Goal: Task Accomplishment & Management: Complete application form

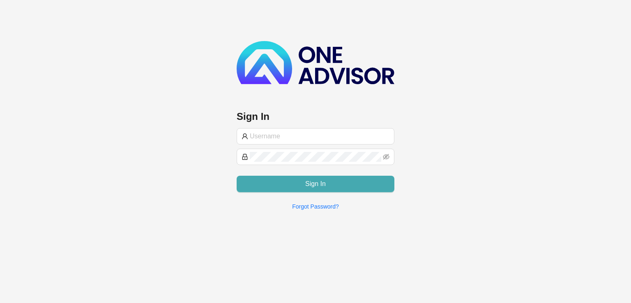
type input "[PERSON_NAME][EMAIL_ADDRESS][DOMAIN_NAME]"
click at [317, 188] on span "Sign In" at bounding box center [315, 184] width 21 height 10
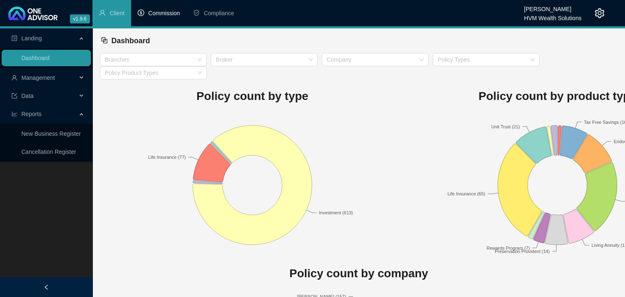
click at [155, 8] on li "Commission" at bounding box center [158, 13] width 55 height 26
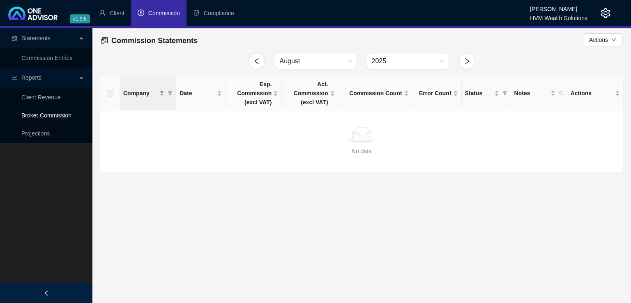
click at [48, 117] on link "Broker Commission" at bounding box center [46, 115] width 50 height 7
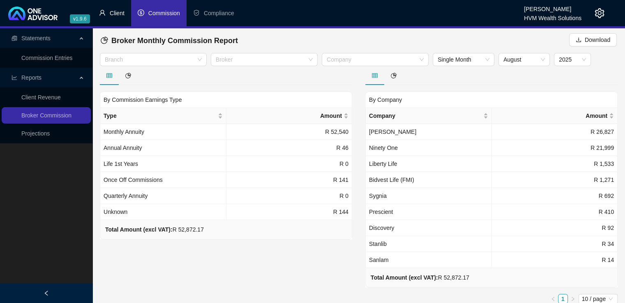
click at [114, 11] on span "Client" at bounding box center [117, 13] width 15 height 7
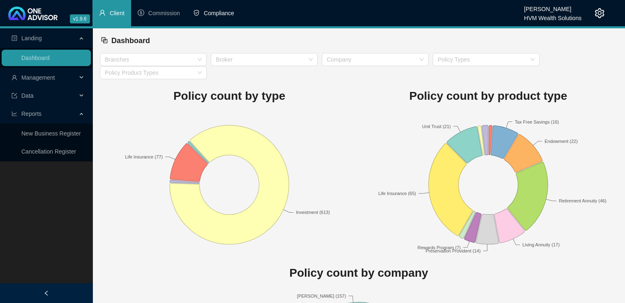
click at [218, 17] on li "Compliance" at bounding box center [213, 13] width 54 height 26
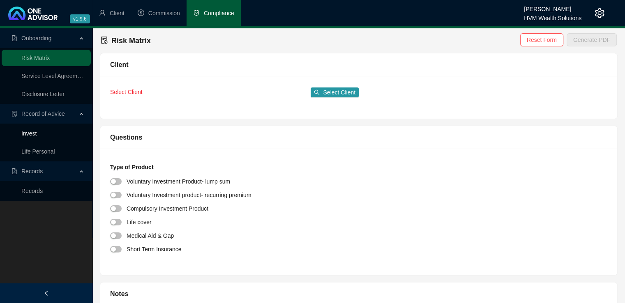
click at [30, 134] on link "Invest" at bounding box center [28, 133] width 15 height 7
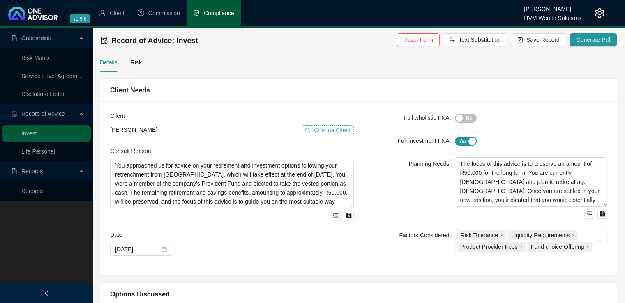
click at [335, 131] on span "Change Client" at bounding box center [332, 130] width 37 height 9
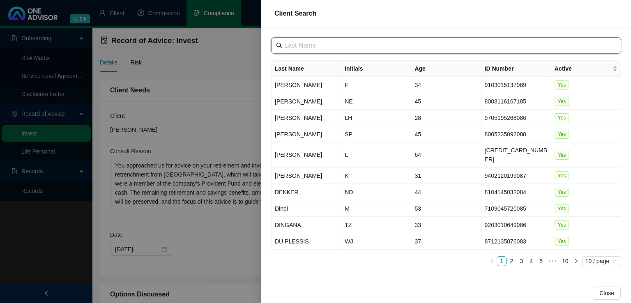
click at [310, 46] on input "text" at bounding box center [446, 46] width 325 height 10
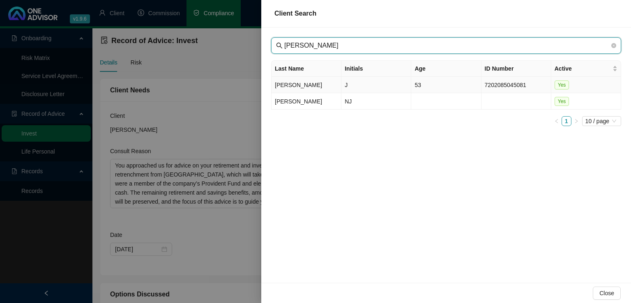
type input "[PERSON_NAME]"
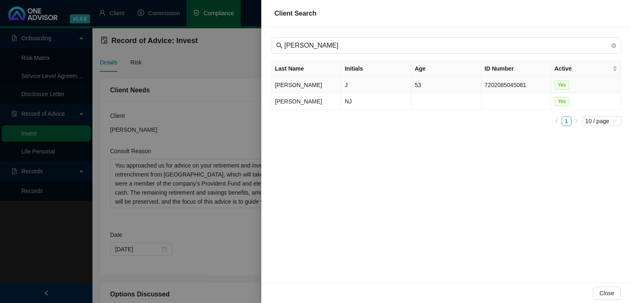
click at [291, 87] on td "[PERSON_NAME]" at bounding box center [306, 85] width 70 height 16
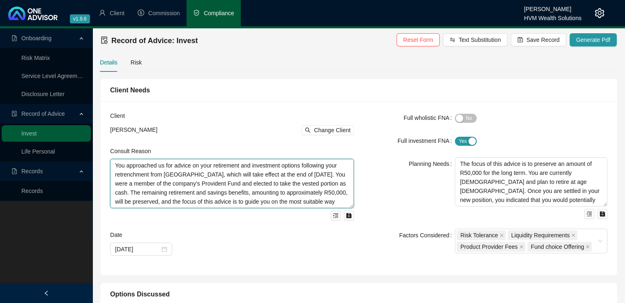
drag, startPoint x: 247, startPoint y: 179, endPoint x: 157, endPoint y: 179, distance: 89.9
click at [247, 179] on textarea "You approached us for advice on your retirement and investment options followin…" at bounding box center [232, 183] width 244 height 49
drag, startPoint x: 115, startPoint y: 167, endPoint x: 359, endPoint y: 211, distance: 247.4
click at [359, 211] on div "Client [PERSON_NAME] Change Client Consult Reason You approached us for advice …" at bounding box center [358, 188] width 507 height 154
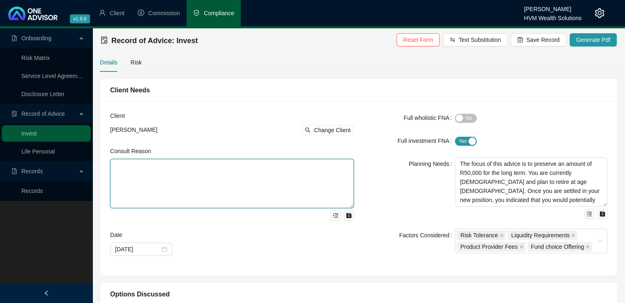
scroll to position [0, 0]
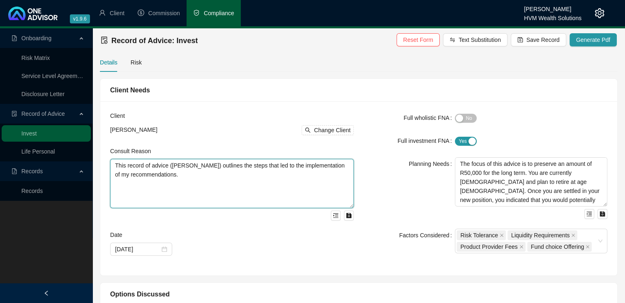
type textarea "This record of advice ([PERSON_NAME]) outlines the steps that led to the implem…"
drag, startPoint x: 170, startPoint y: 178, endPoint x: 113, endPoint y: 165, distance: 58.9
click at [113, 165] on textarea "This record of advice ([PERSON_NAME]) outlines the steps that led to the implem…" at bounding box center [232, 183] width 244 height 49
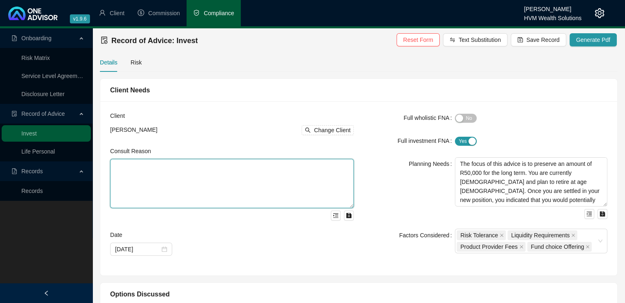
paste textarea "This advice forms part of your Annual Review 2025. During our discussions, it w…"
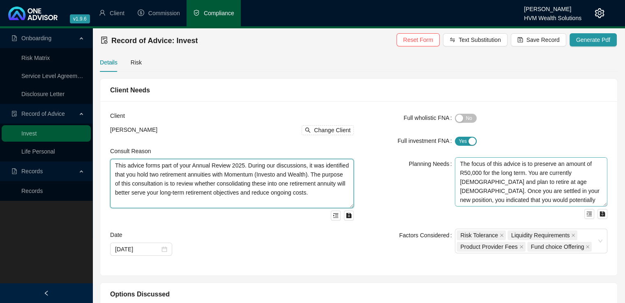
type textarea "This advice forms part of your Annual Review 2025. During our discussions, it w…"
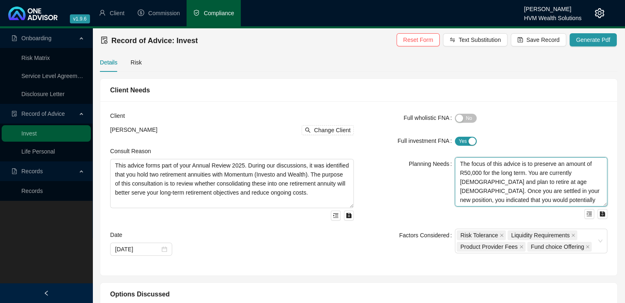
scroll to position [145, 0]
drag, startPoint x: 497, startPoint y: 177, endPoint x: 630, endPoint y: 224, distance: 142.0
click at [625, 224] on html "v1.9.6 [PERSON_NAME] HVM Wealth Solutions Client Commission Compliance Onboardi…" at bounding box center [312, 151] width 625 height 303
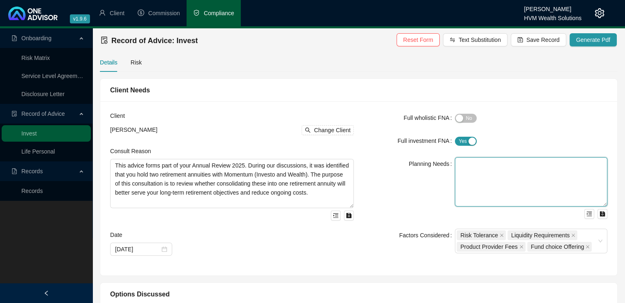
scroll to position [0, 0]
click at [471, 140] on div "button" at bounding box center [471, 141] width 7 height 7
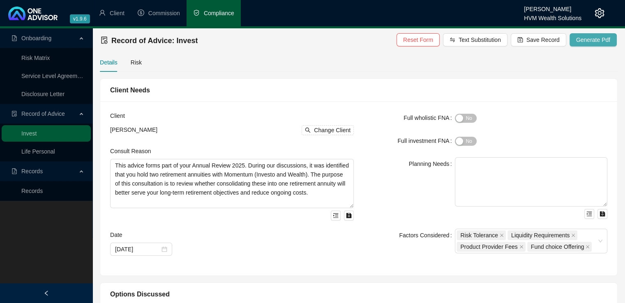
click at [586, 37] on span "Generate Pdf" at bounding box center [593, 39] width 34 height 9
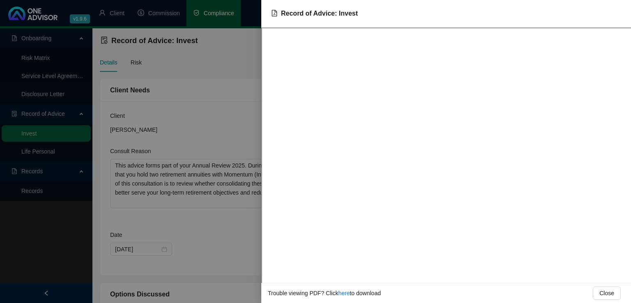
click at [183, 101] on div at bounding box center [315, 151] width 631 height 303
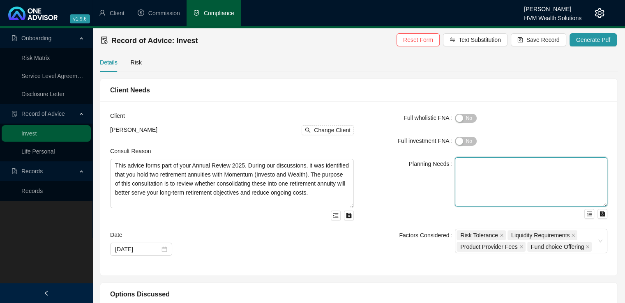
click at [475, 169] on textarea at bounding box center [531, 181] width 152 height 49
type textarea "Focused advice to consolidate Momentum investo and Momentum wealth retirement a…"
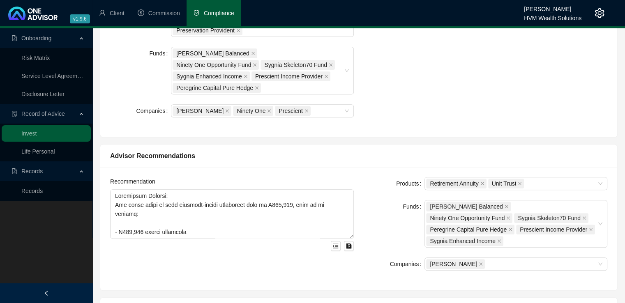
scroll to position [352, 0]
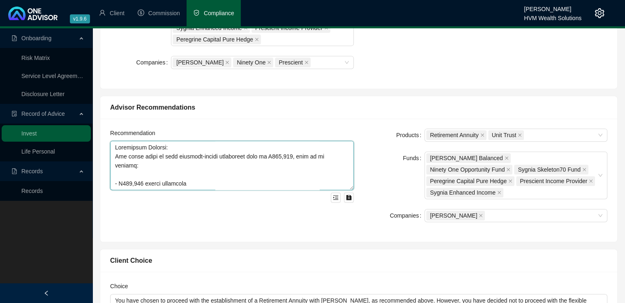
click at [252, 164] on textarea at bounding box center [232, 165] width 244 height 49
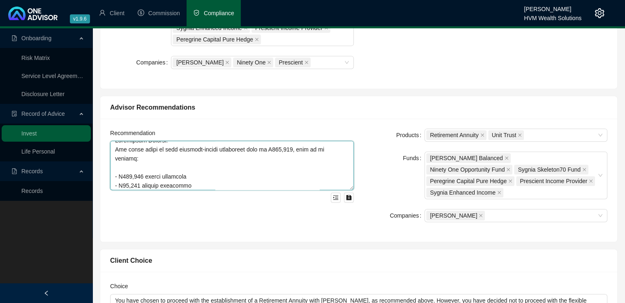
scroll to position [0, 0]
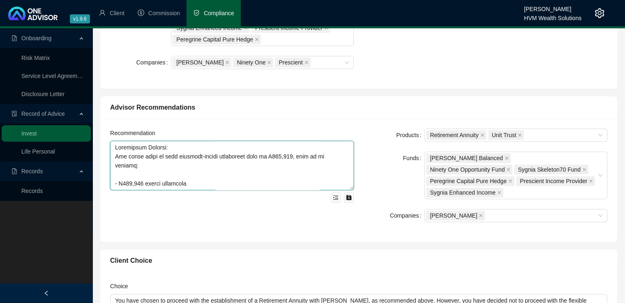
drag, startPoint x: 224, startPoint y: 171, endPoint x: 120, endPoint y: 127, distance: 112.8
click at [117, 141] on textarea at bounding box center [232, 165] width 244 height 49
click at [125, 147] on textarea at bounding box center [232, 165] width 244 height 49
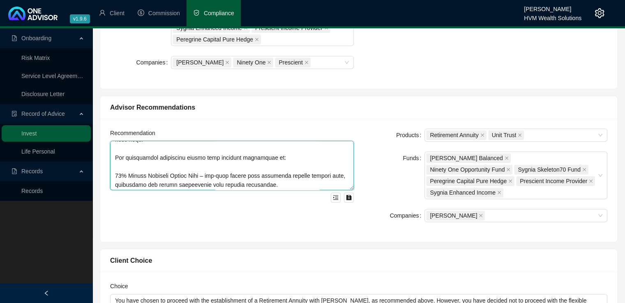
scroll to position [533, 0]
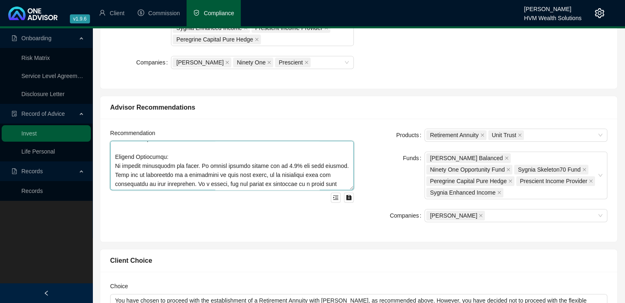
drag, startPoint x: 112, startPoint y: 132, endPoint x: 251, endPoint y: 191, distance: 151.6
click at [251, 191] on div "Recommendation" at bounding box center [231, 180] width 253 height 103
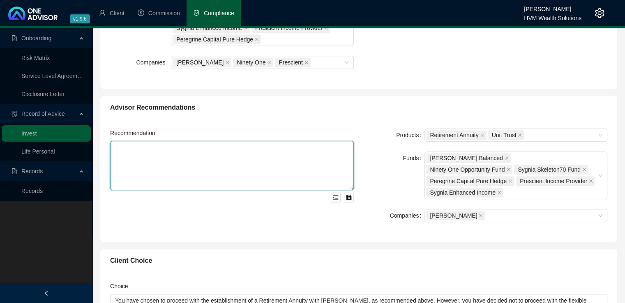
scroll to position [0, 0]
paste textarea "Loremipsum Dolorsita Con adipiscingelit se do eius tempo inc utlabor etd magnaa…"
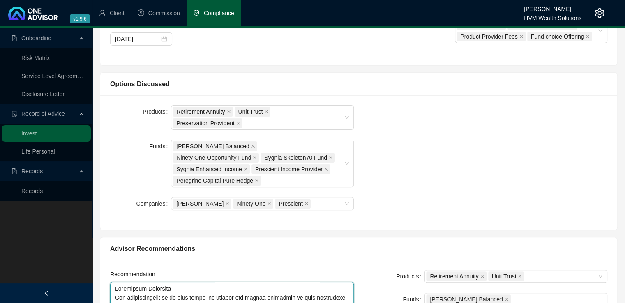
scroll to position [202, 0]
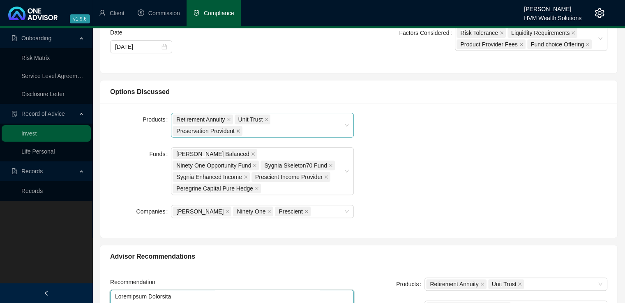
click at [240, 126] on span at bounding box center [238, 130] width 4 height 9
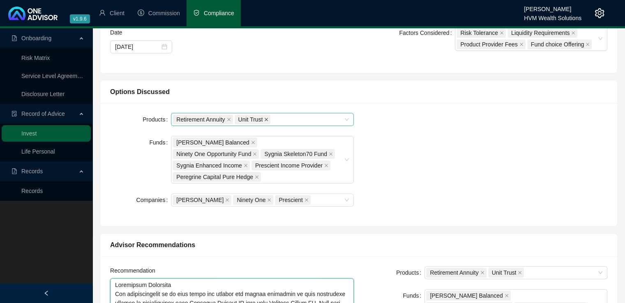
click at [266, 117] on icon "close" at bounding box center [266, 119] width 4 height 4
click at [224, 120] on span "Retirement Annuity" at bounding box center [200, 119] width 48 height 9
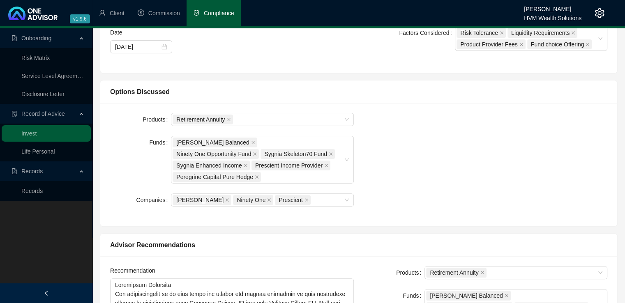
click at [405, 117] on div "Products Retirement Annuity Funds [PERSON_NAME] Balanced Ninety One Opportunity…" at bounding box center [358, 164] width 507 height 103
click at [257, 152] on icon "close" at bounding box center [254, 153] width 3 height 3
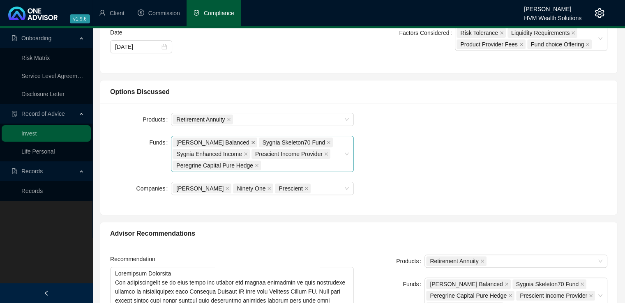
click at [251, 140] on icon "close" at bounding box center [253, 142] width 4 height 4
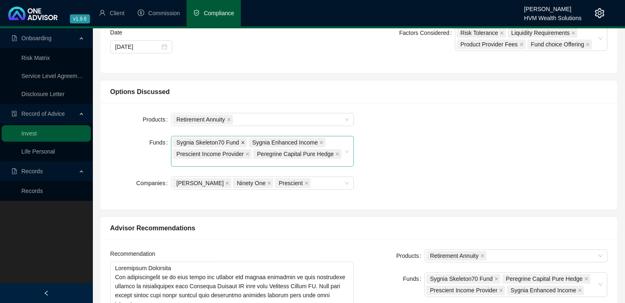
click at [241, 141] on icon "close" at bounding box center [242, 142] width 3 height 3
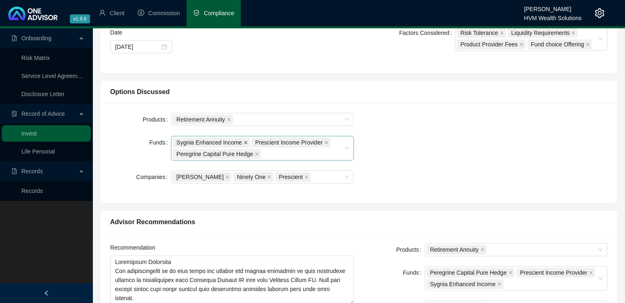
click at [244, 143] on icon "close" at bounding box center [245, 142] width 3 height 3
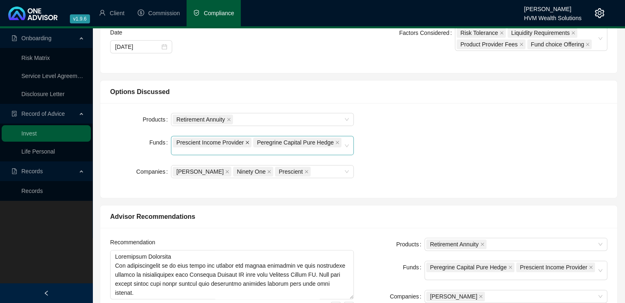
click at [247, 142] on icon "close" at bounding box center [247, 142] width 4 height 4
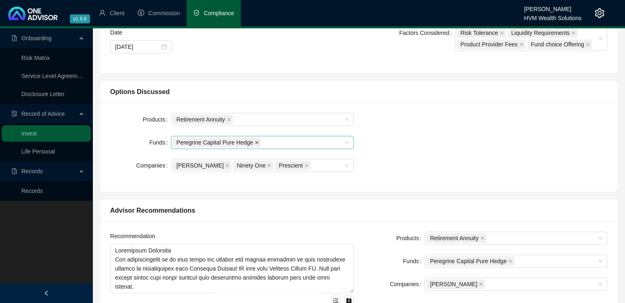
click at [255, 142] on icon "close" at bounding box center [257, 142] width 4 height 4
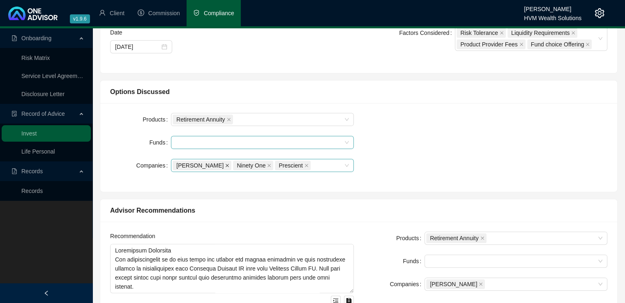
click at [226, 166] on icon "close" at bounding box center [227, 165] width 3 height 3
click at [209, 164] on icon "close" at bounding box center [209, 165] width 4 height 4
click at [203, 164] on icon "close" at bounding box center [203, 165] width 3 height 3
click at [303, 165] on div at bounding box center [257, 166] width 171 height 6
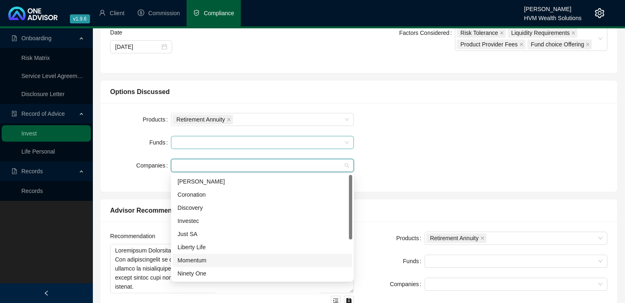
click at [285, 260] on div "Momentum" at bounding box center [262, 260] width 170 height 9
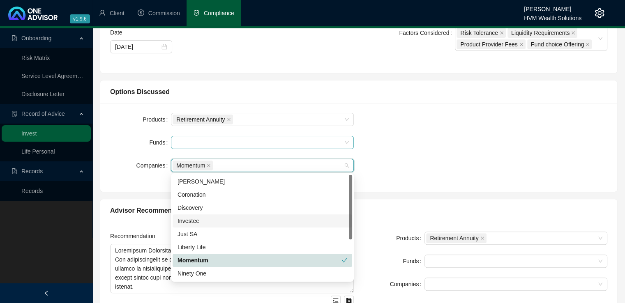
click at [476, 123] on div "Products Retirement Annuity Funds Companies Momentum" at bounding box center [358, 147] width 507 height 69
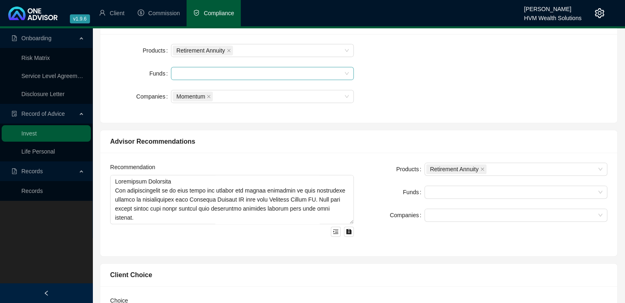
scroll to position [283, 0]
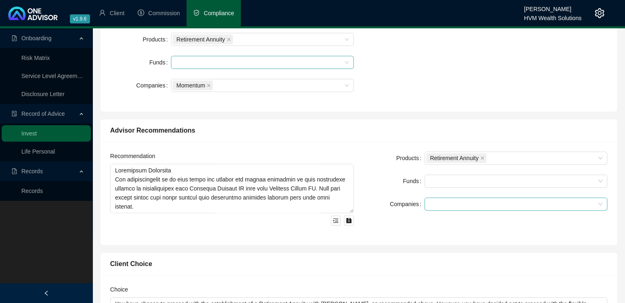
click at [583, 207] on div at bounding box center [511, 204] width 171 height 6
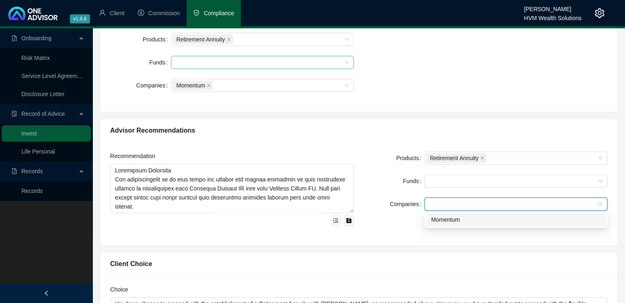
drag, startPoint x: 508, startPoint y: 223, endPoint x: 479, endPoint y: 225, distance: 29.7
click at [508, 223] on div "Momentum" at bounding box center [516, 219] width 170 height 9
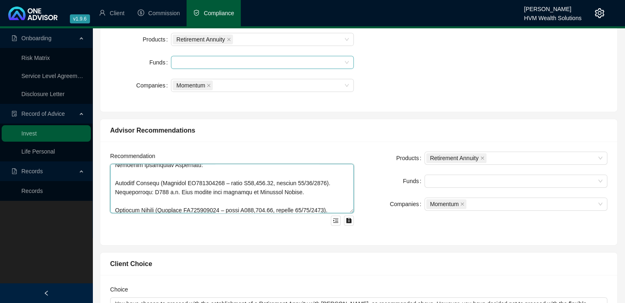
scroll to position [343, 0]
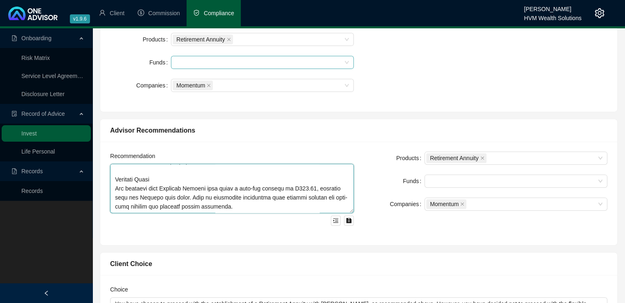
drag, startPoint x: 114, startPoint y: 171, endPoint x: 256, endPoint y: 238, distance: 157.3
click at [256, 238] on div "Recommendation Products Retirement Annuity Funds Companies Momentum" at bounding box center [358, 193] width 517 height 103
paste textarea "No changes will be made to the underlying portfolio — the funds will be transfe…"
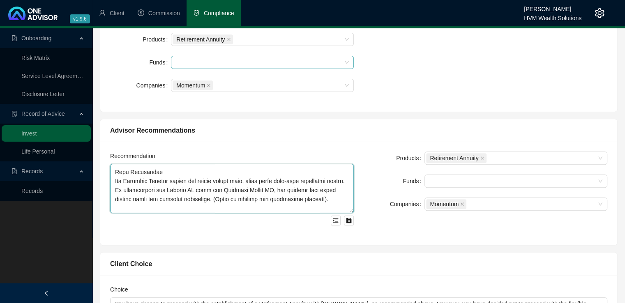
scroll to position [204, 0]
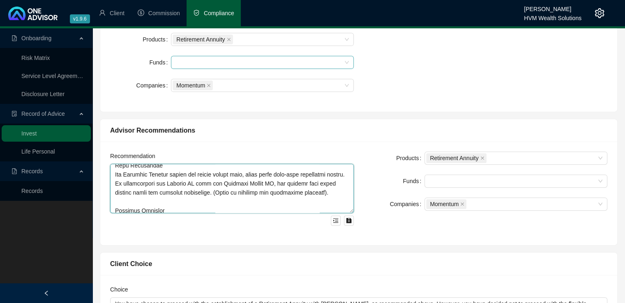
drag, startPoint x: 230, startPoint y: 192, endPoint x: 270, endPoint y: 202, distance: 41.5
click at [270, 202] on textarea at bounding box center [232, 188] width 244 height 49
click at [136, 202] on textarea at bounding box center [232, 188] width 244 height 49
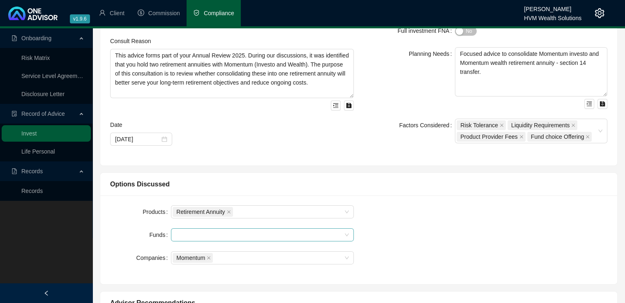
scroll to position [82, 0]
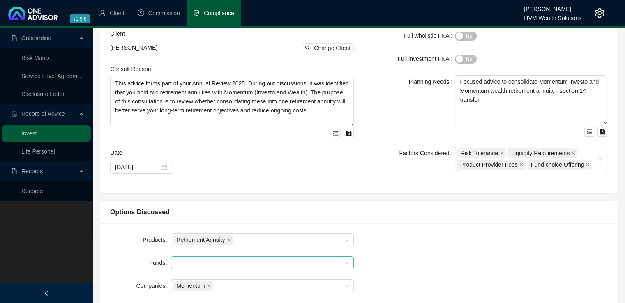
type textarea "Loremipsum Dolorsita Con adipiscingelit se do eius tempo inc utlabor etd magnaa…"
drag, startPoint x: 409, startPoint y: 83, endPoint x: 480, endPoint y: 102, distance: 73.5
click at [480, 102] on div "Planning Needs Focused advice to consolidate Momentum investo and Momentum weal…" at bounding box center [485, 106] width 244 height 62
drag, startPoint x: 485, startPoint y: 99, endPoint x: 454, endPoint y: 80, distance: 36.5
click at [454, 80] on div "Planning Needs Focused advice to consolidate Momentum investo and Momentum weal…" at bounding box center [485, 106] width 244 height 62
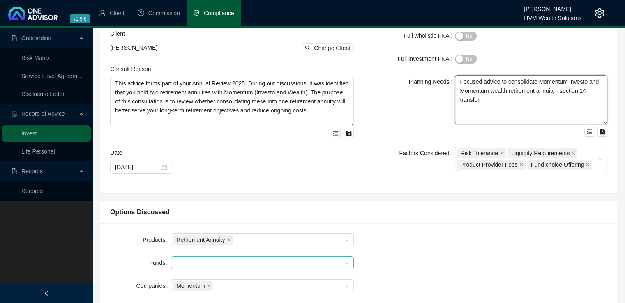
paste textarea "This advice is focused specifically on the consolidation of your Momentum Inves…"
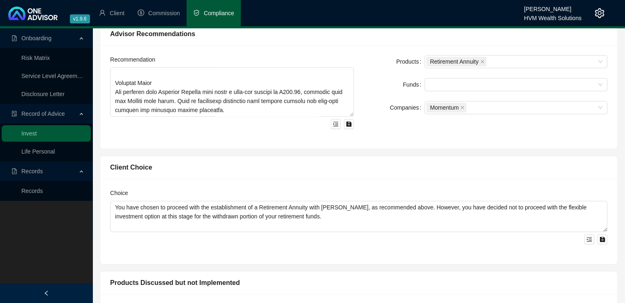
scroll to position [393, 0]
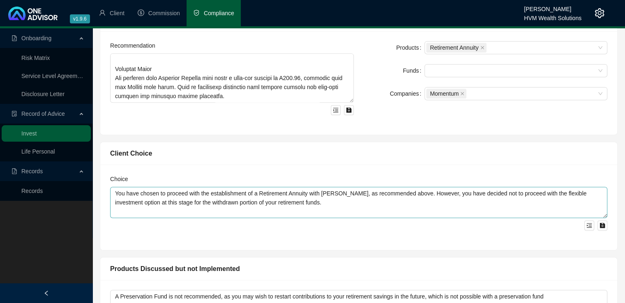
type textarea "This advice is focused specifically on the consolidation of your Momentum Inves…"
drag, startPoint x: 301, startPoint y: 201, endPoint x: 87, endPoint y: 185, distance: 214.5
click at [87, 185] on div "Onboarding Risk Matrix Service Level Agreement Disclosure Letter Record of Advi…" at bounding box center [312, 94] width 625 height 919
click at [216, 200] on textarea "You have chosen to proceed with the establishment of a Retirement Annuity with …" at bounding box center [358, 202] width 497 height 31
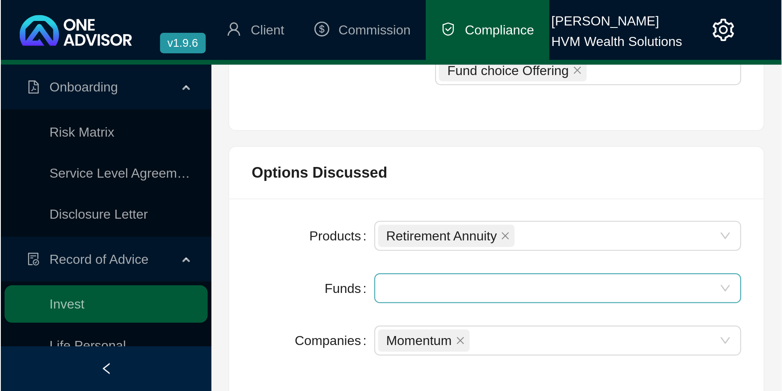
scroll to position [370, 0]
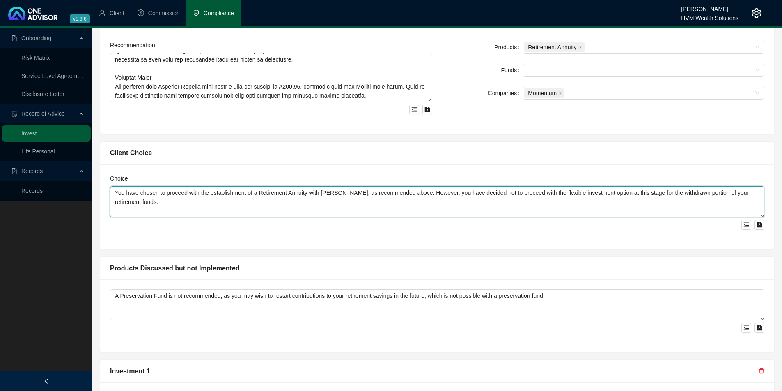
click at [138, 206] on textarea "You have chosen to proceed with the establishment of a Retirement Annuity with …" at bounding box center [437, 201] width 655 height 31
drag, startPoint x: 135, startPoint y: 203, endPoint x: 115, endPoint y: 195, distance: 21.2
click at [115, 195] on textarea "You have chosen to proceed with the establishment of a Retirement Annuity with …" at bounding box center [437, 201] width 655 height 31
paste textarea "onsidered the advice provided and have chosen to proceed with the Section 14 tr…"
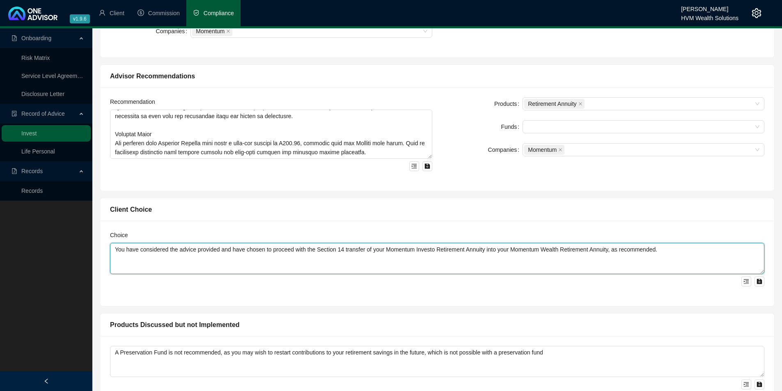
scroll to position [322, 0]
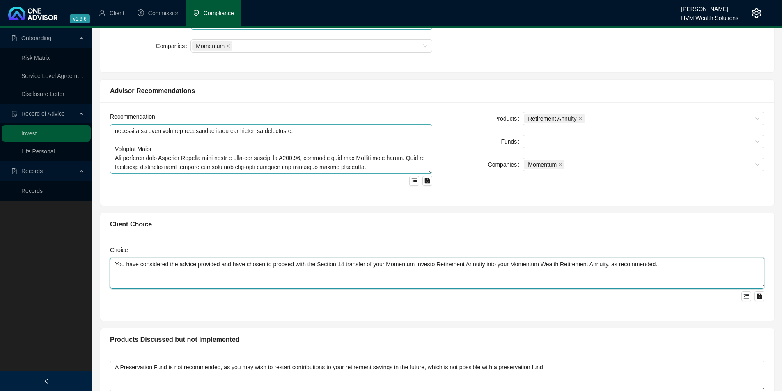
type textarea "You have considered the advice provided and have chosen to proceed with the Sec…"
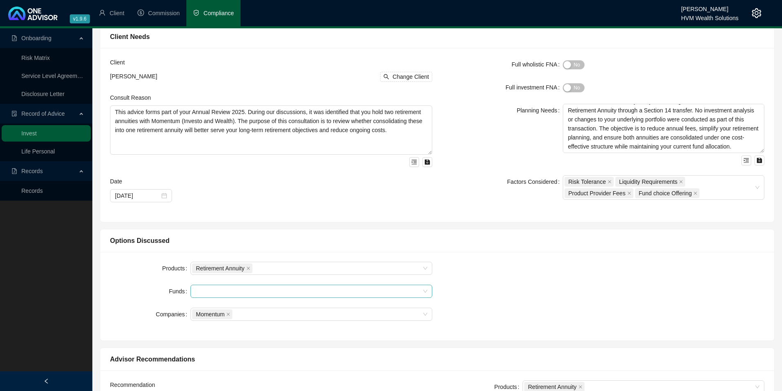
scroll to position [53, 0]
click at [630, 189] on div "Risk Tolerance Liquidity Requirements Product Provider Fees Fund choice Offering" at bounding box center [664, 188] width 202 height 25
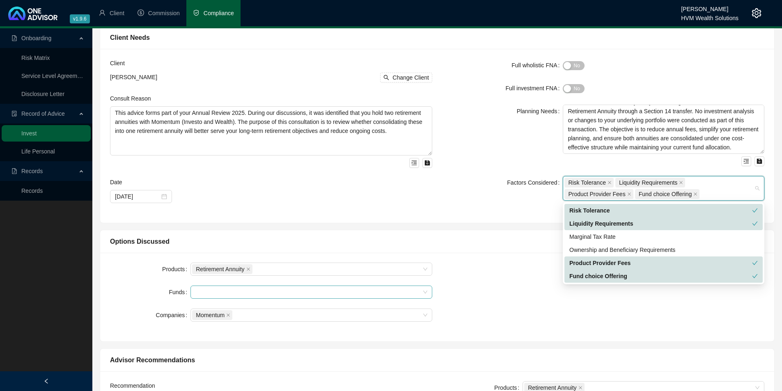
click at [630, 225] on div "Liquidity Requirements" at bounding box center [661, 223] width 183 height 9
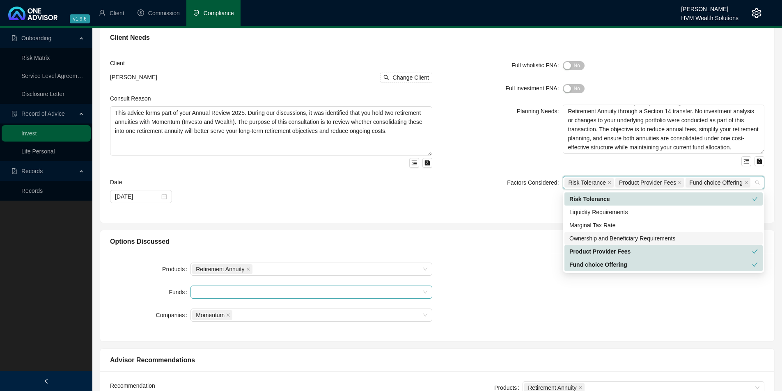
click at [630, 170] on form "Full wholistic FNA Yes No Full investment FNA Yes No Planning Needs This advice…" at bounding box center [603, 124] width 322 height 131
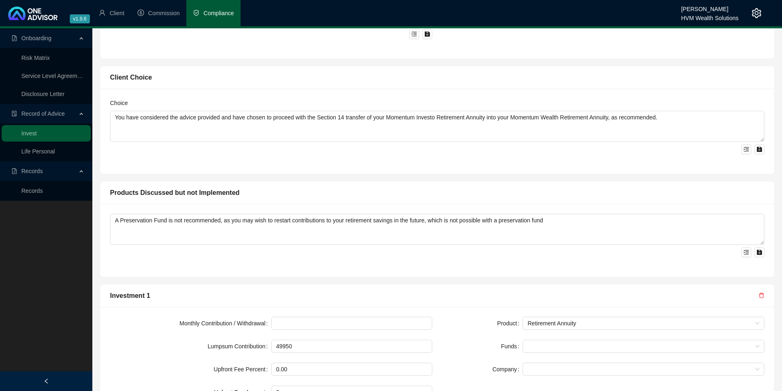
scroll to position [474, 0]
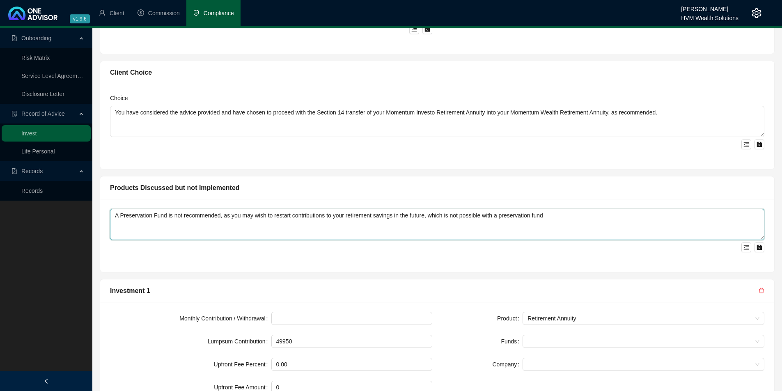
drag, startPoint x: 564, startPoint y: 216, endPoint x: 88, endPoint y: 217, distance: 476.0
click at [88, 217] on div "Onboarding Risk Matrix Service Level Agreement Disclosure Letter Record of Advi…" at bounding box center [391, 13] width 782 height 919
type textarea "None"
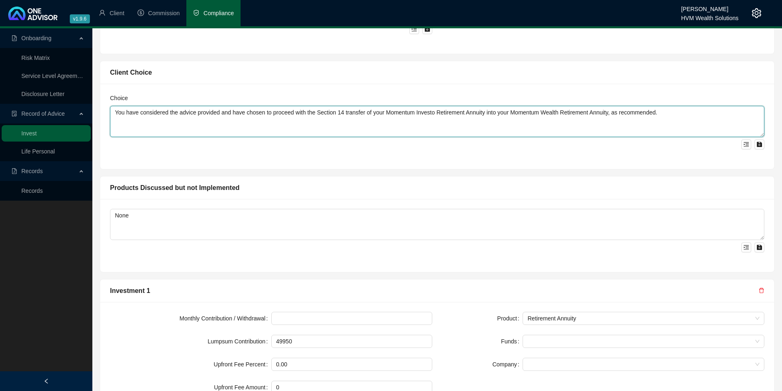
drag, startPoint x: 678, startPoint y: 113, endPoint x: 101, endPoint y: 130, distance: 578.1
click at [101, 130] on div "Choice You have considered the advice provided and have chosen to proceed with …" at bounding box center [437, 126] width 674 height 85
paste textarea "No changes have been made to your recurring contributions at this stage. You ha…"
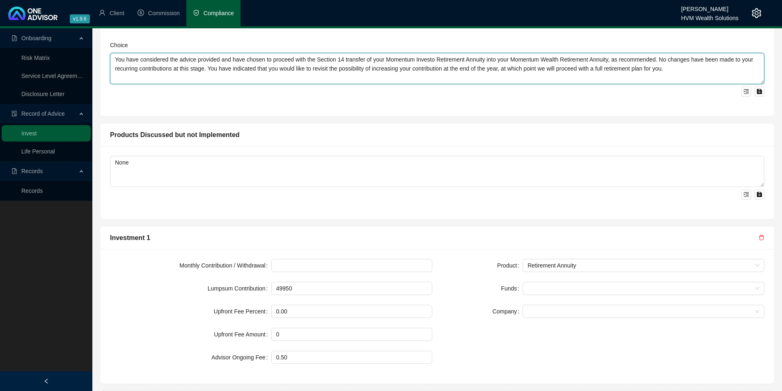
scroll to position [556, 0]
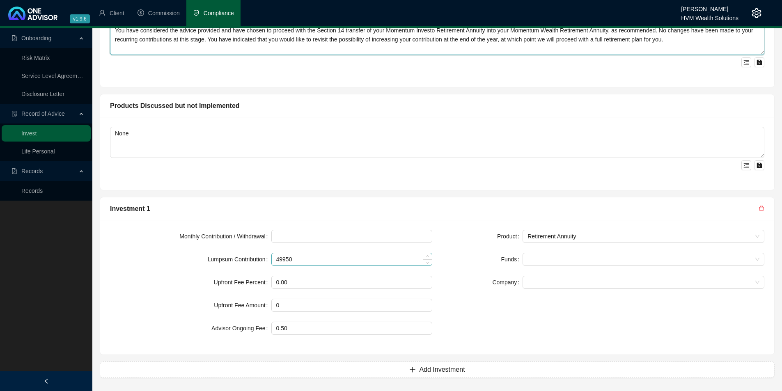
type textarea "You have considered the advice provided and have chosen to proceed with the Sec…"
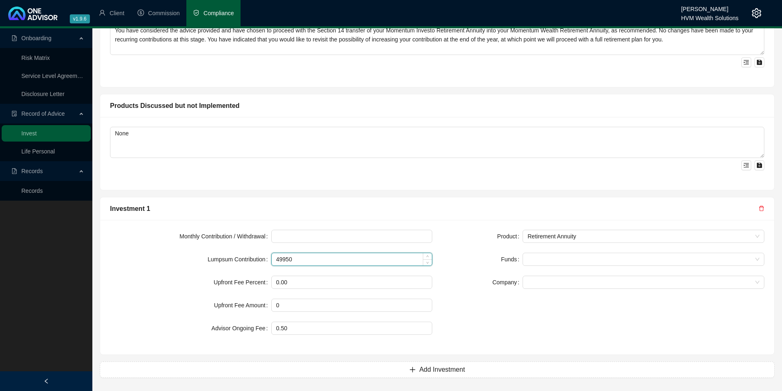
drag, startPoint x: 304, startPoint y: 260, endPoint x: 271, endPoint y: 262, distance: 32.9
click at [271, 262] on div "49950" at bounding box center [351, 259] width 161 height 13
click at [280, 263] on input at bounding box center [352, 259] width 161 height 12
type input "54430"
click at [568, 303] on div "Product Retirement Annuity Funds Company" at bounding box center [603, 287] width 332 height 115
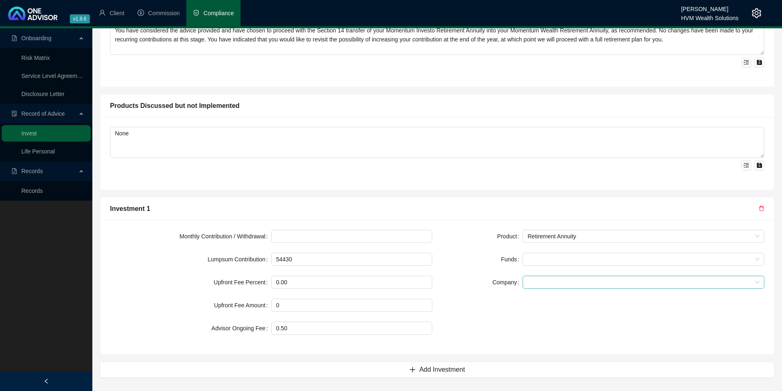
click at [564, 286] on span at bounding box center [644, 282] width 232 height 12
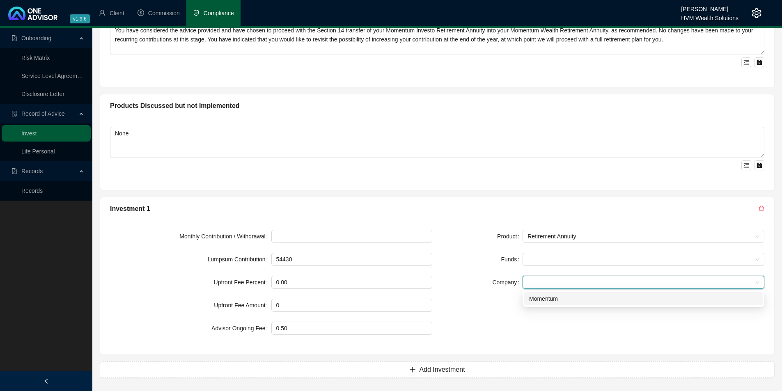
click at [559, 300] on div "Momentum" at bounding box center [643, 298] width 229 height 9
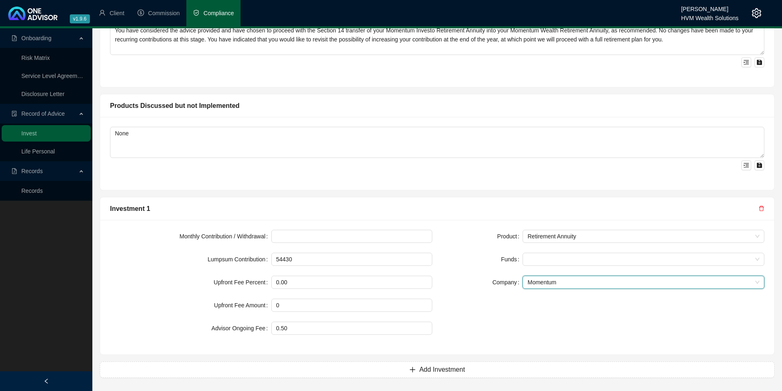
click at [552, 303] on div "Product Retirement Annuity Funds Company Momentum Momentum" at bounding box center [603, 287] width 332 height 115
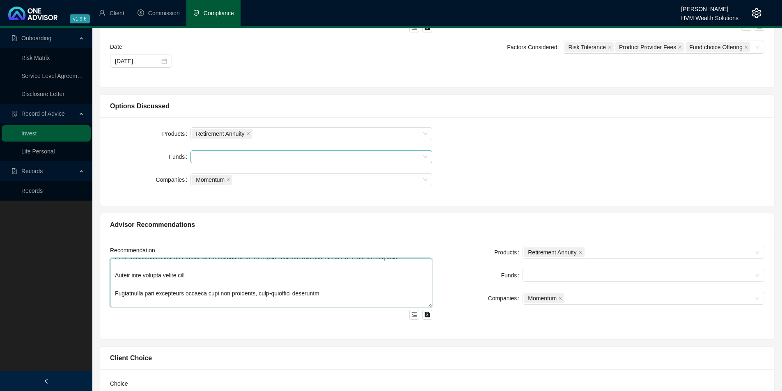
scroll to position [370, 0]
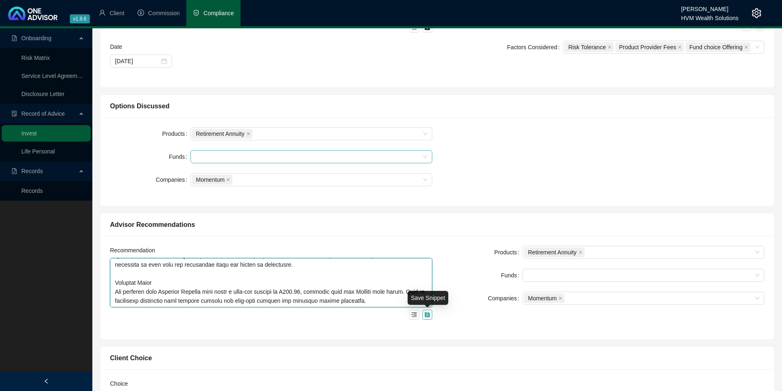
drag, startPoint x: 114, startPoint y: 265, endPoint x: 424, endPoint y: 319, distance: 315.0
click at [424, 303] on div at bounding box center [271, 289] width 322 height 62
paste textarea "). Proposed Transfer It is recommended that the Investo RA be transferred into …"
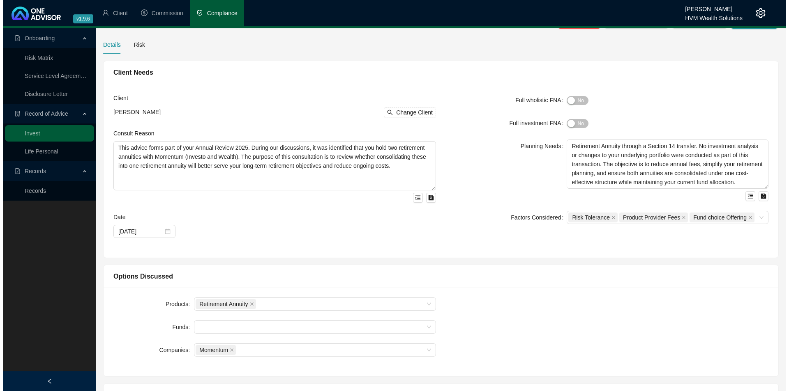
scroll to position [0, 0]
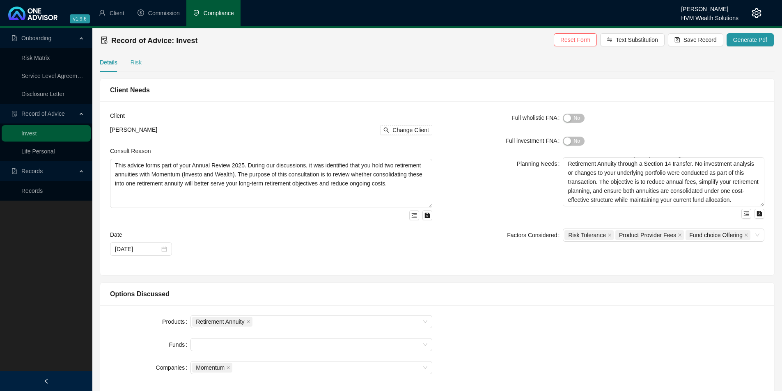
type textarea "Loremipsum Dolorsita Con adipiscingelit se do eius tempo inc utlabor etd magnaa…"
click at [133, 62] on div "Risk" at bounding box center [136, 62] width 11 height 9
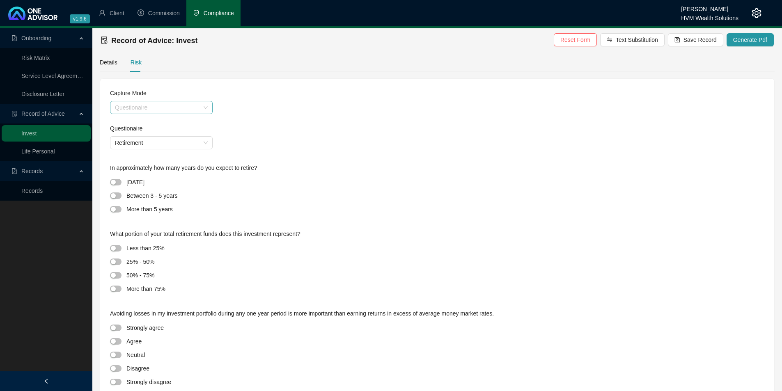
click at [173, 106] on span "Questionaire" at bounding box center [161, 107] width 93 height 12
click at [163, 149] on div "Past Profile Result" at bounding box center [162, 150] width 90 height 9
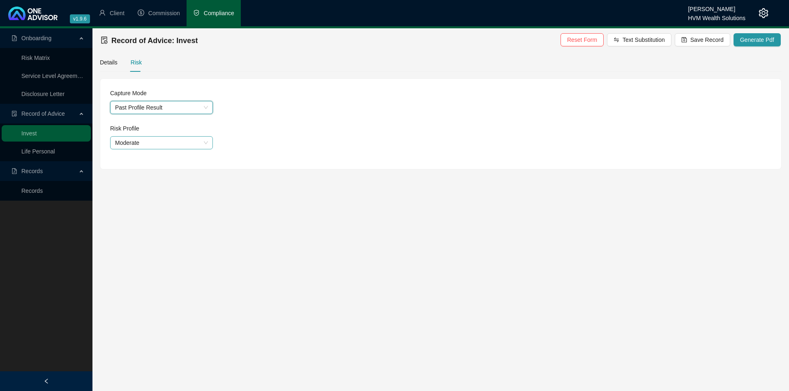
click at [162, 141] on span "Moderate" at bounding box center [161, 143] width 93 height 12
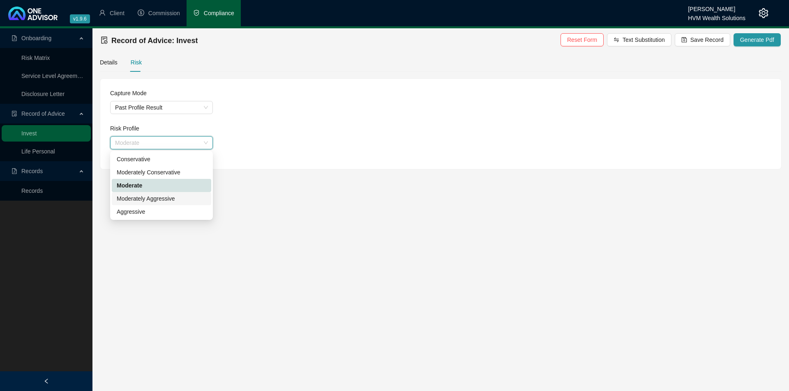
click at [162, 196] on div "Moderately Aggressive" at bounding box center [162, 198] width 90 height 9
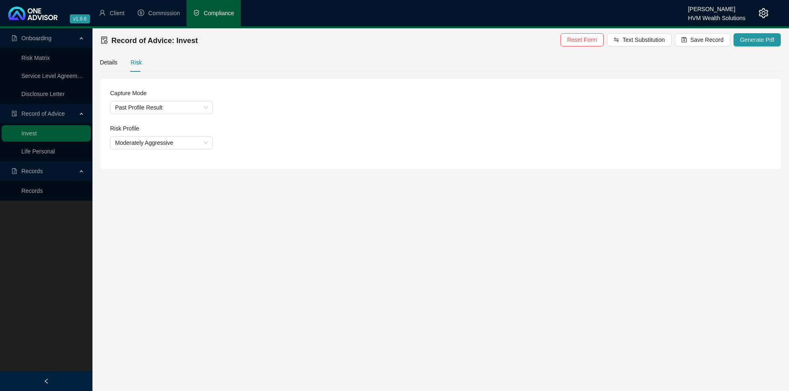
drag, startPoint x: 320, startPoint y: 214, endPoint x: 331, endPoint y: 214, distance: 11.1
click at [324, 214] on main "Onboarding Risk Matrix Service Level Agreement Disclosure Letter Record of Advi…" at bounding box center [394, 209] width 789 height 363
click at [630, 35] on button "Save Record" at bounding box center [701, 39] width 55 height 13
click at [630, 37] on span "Generate Pdf" at bounding box center [757, 39] width 34 height 9
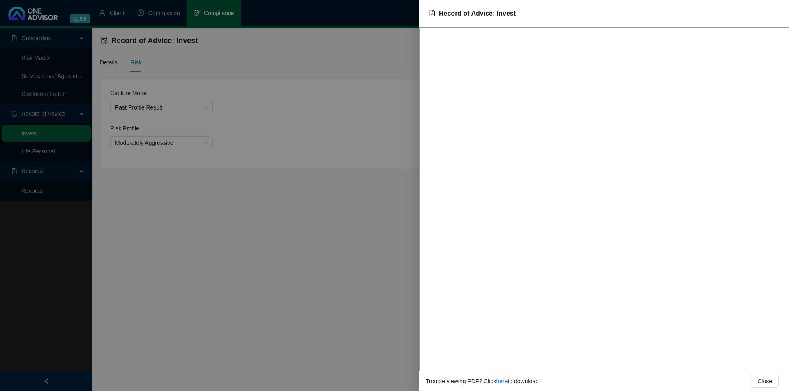
click at [278, 222] on div at bounding box center [394, 195] width 789 height 391
